Goal: Task Accomplishment & Management: Manage account settings

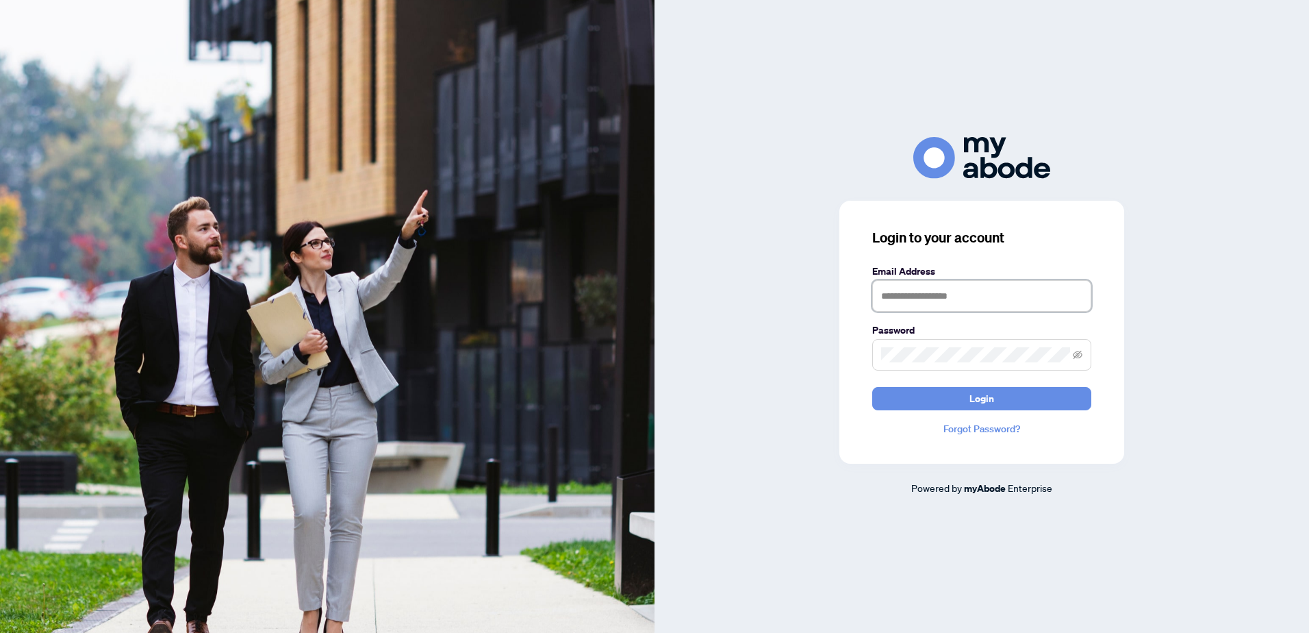
click at [927, 300] on input "text" at bounding box center [981, 296] width 219 height 32
click at [902, 296] on input "text" at bounding box center [981, 296] width 219 height 32
type input "**********"
click at [911, 397] on button "Login" at bounding box center [981, 398] width 219 height 23
